Goal: Transaction & Acquisition: Download file/media

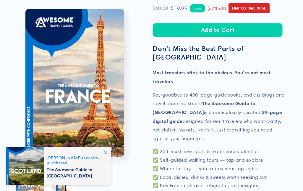
scroll to position [132, 0]
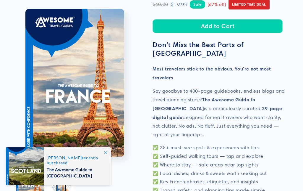
click at [105, 151] on icon at bounding box center [105, 152] width 3 height 3
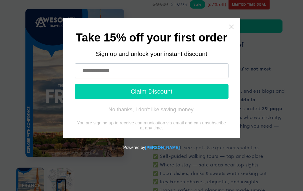
click at [231, 25] on icon "Close widget" at bounding box center [231, 27] width 6 height 6
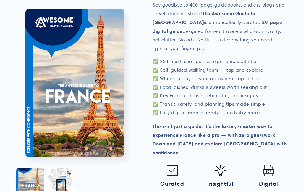
scroll to position [218, 0]
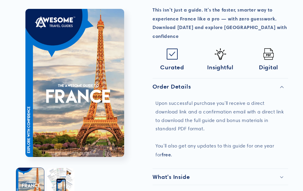
scroll to position [337, 0]
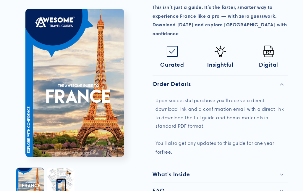
click at [244, 182] on summary "FAQ" at bounding box center [220, 190] width 136 height 16
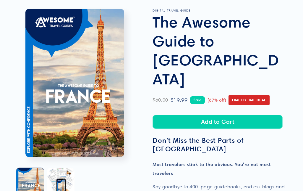
scroll to position [33, 0]
click at [202, 115] on button "Add to Cart" at bounding box center [217, 122] width 130 height 14
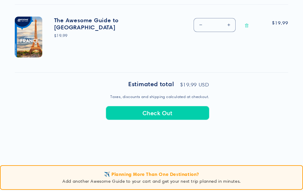
scroll to position [224, 0]
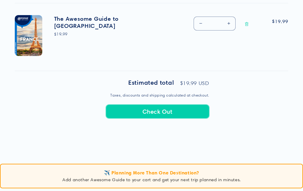
click at [152, 116] on button "Check Out" at bounding box center [157, 111] width 103 height 14
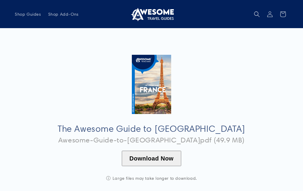
click at [156, 157] on button "Download Now" at bounding box center [151, 157] width 59 height 15
